Goal: Task Accomplishment & Management: Manage account settings

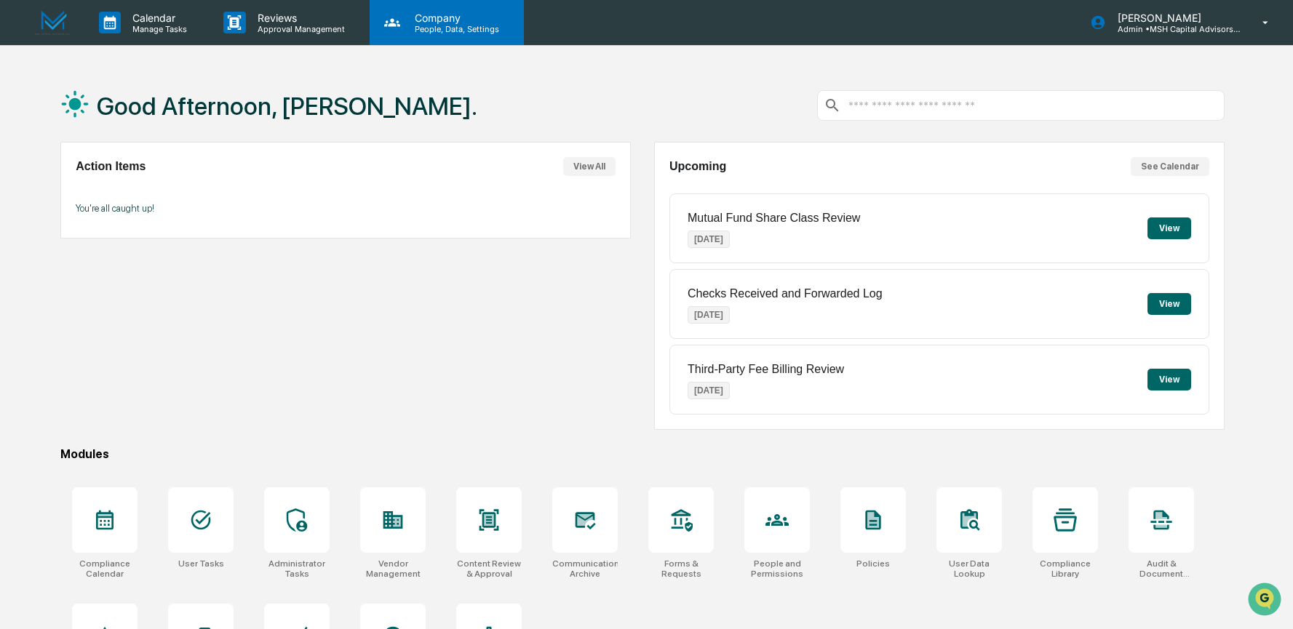
click at [474, 32] on p "People, Data, Settings" at bounding box center [454, 29] width 103 height 10
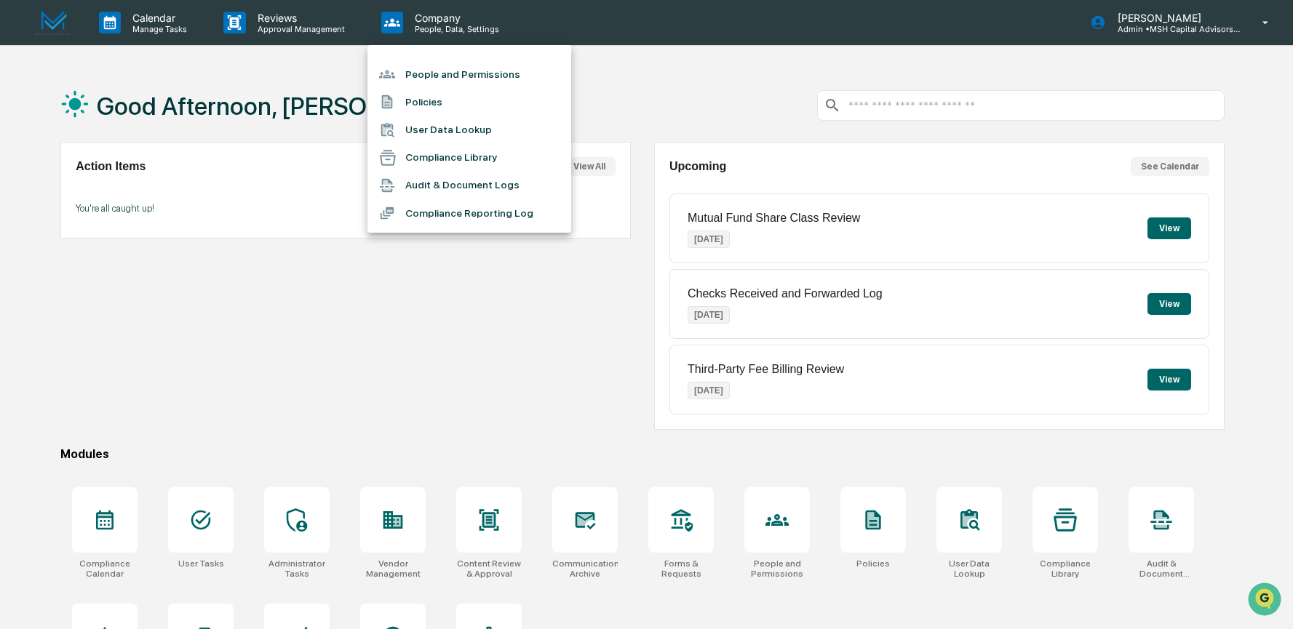
click at [477, 71] on li "People and Permissions" at bounding box center [469, 74] width 204 height 28
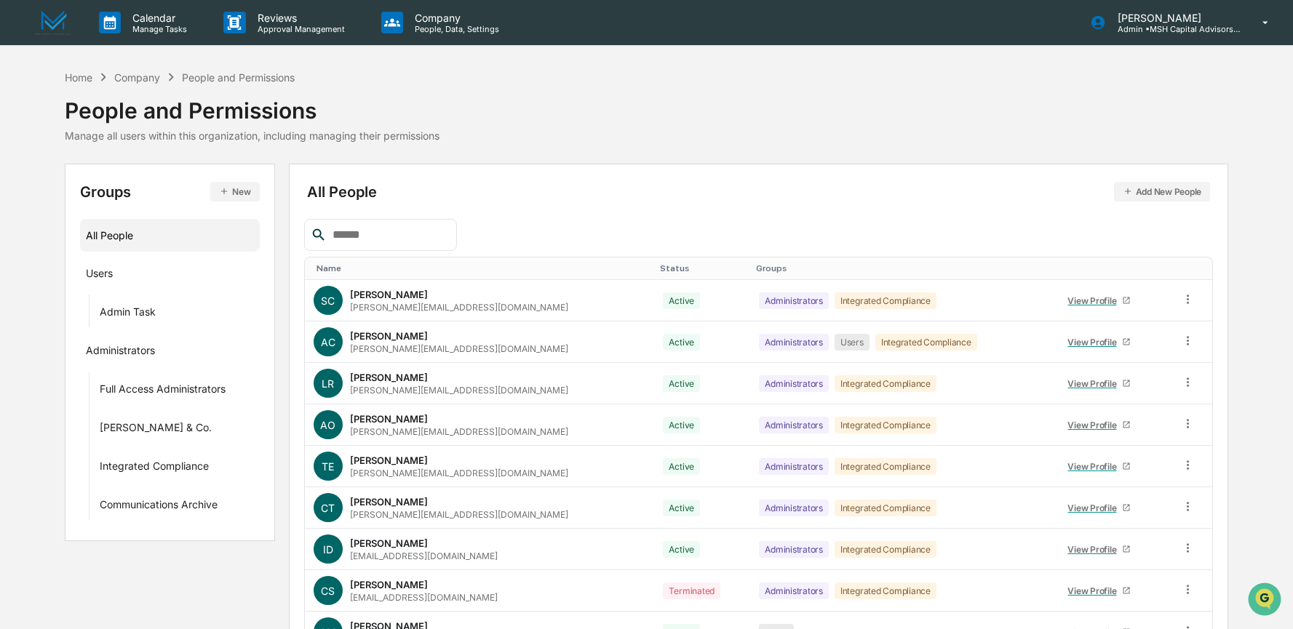
drag, startPoint x: 36, startPoint y: 386, endPoint x: 122, endPoint y: 369, distance: 87.5
click at [122, 369] on div "Home Company People and Permissions People and Permissions Manage all users wit…" at bounding box center [646, 414] width 1293 height 691
drag, startPoint x: 36, startPoint y: 229, endPoint x: 164, endPoint y: 217, distance: 129.4
click at [167, 218] on div "Home Company People and Permissions People and Permissions Manage all users wit…" at bounding box center [646, 414] width 1293 height 691
drag, startPoint x: 36, startPoint y: 99, endPoint x: 108, endPoint y: 78, distance: 75.8
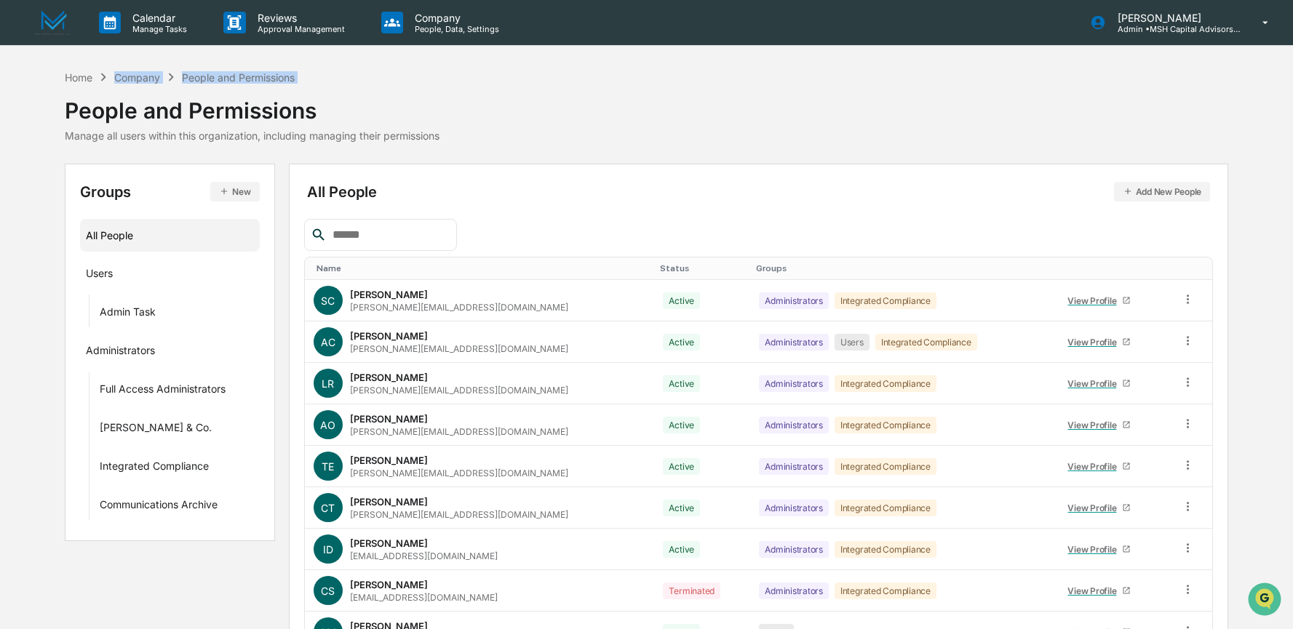
click at [106, 78] on div "Home Company People and Permissions People and Permissions Manage all users wit…" at bounding box center [646, 414] width 1293 height 691
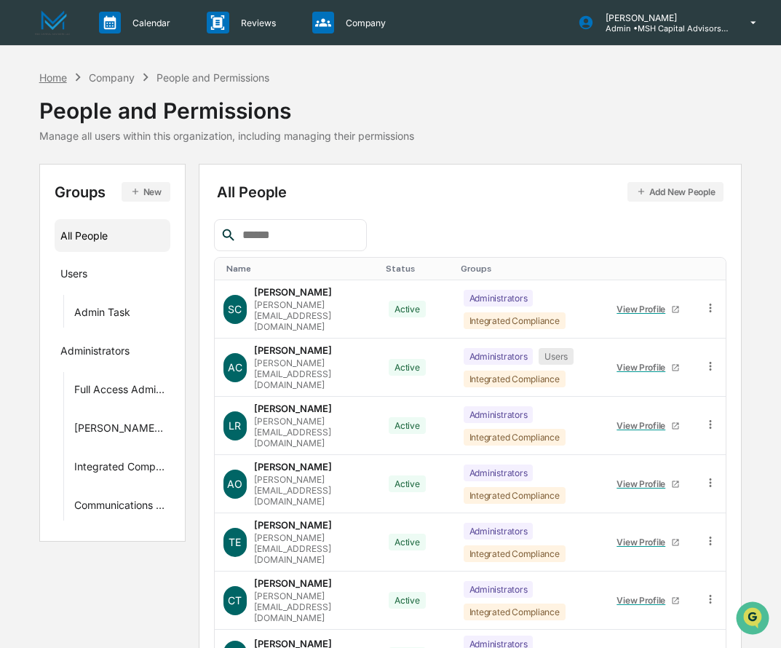
click at [56, 76] on div "Home" at bounding box center [53, 77] width 28 height 12
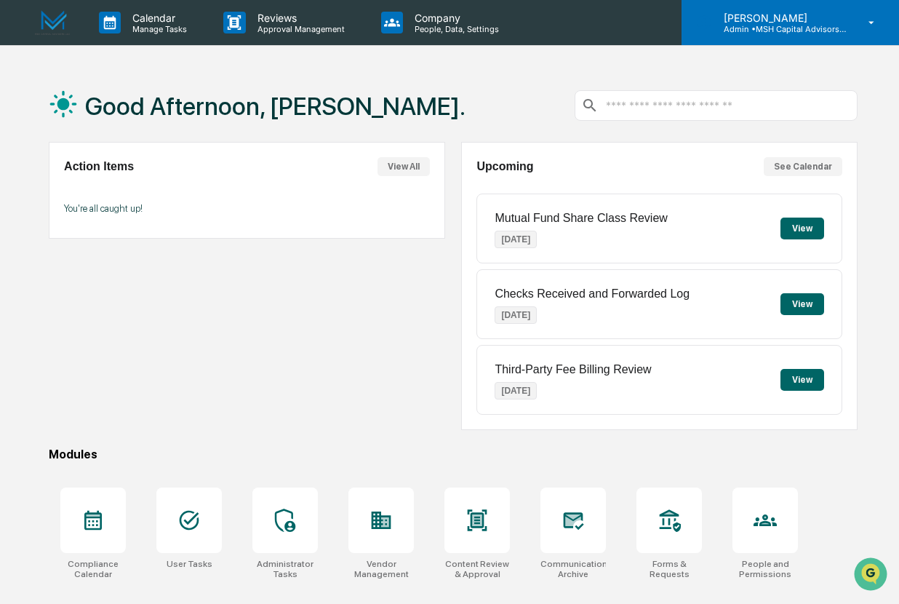
click at [821, 24] on p "Admin • MSH Capital Advisors LLC - RIA" at bounding box center [779, 29] width 135 height 10
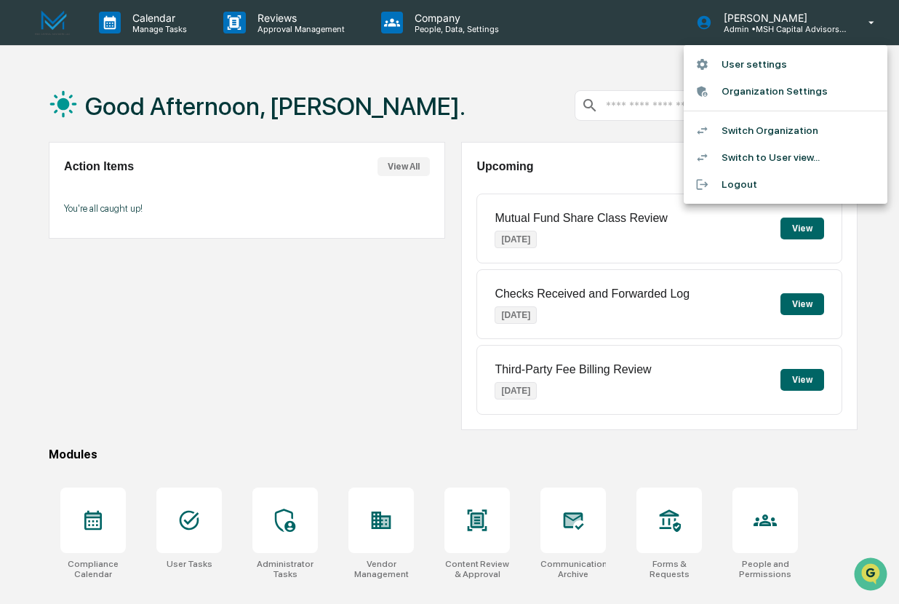
click at [827, 124] on li "Switch Organization" at bounding box center [786, 130] width 204 height 27
